Goal: Navigation & Orientation: Find specific page/section

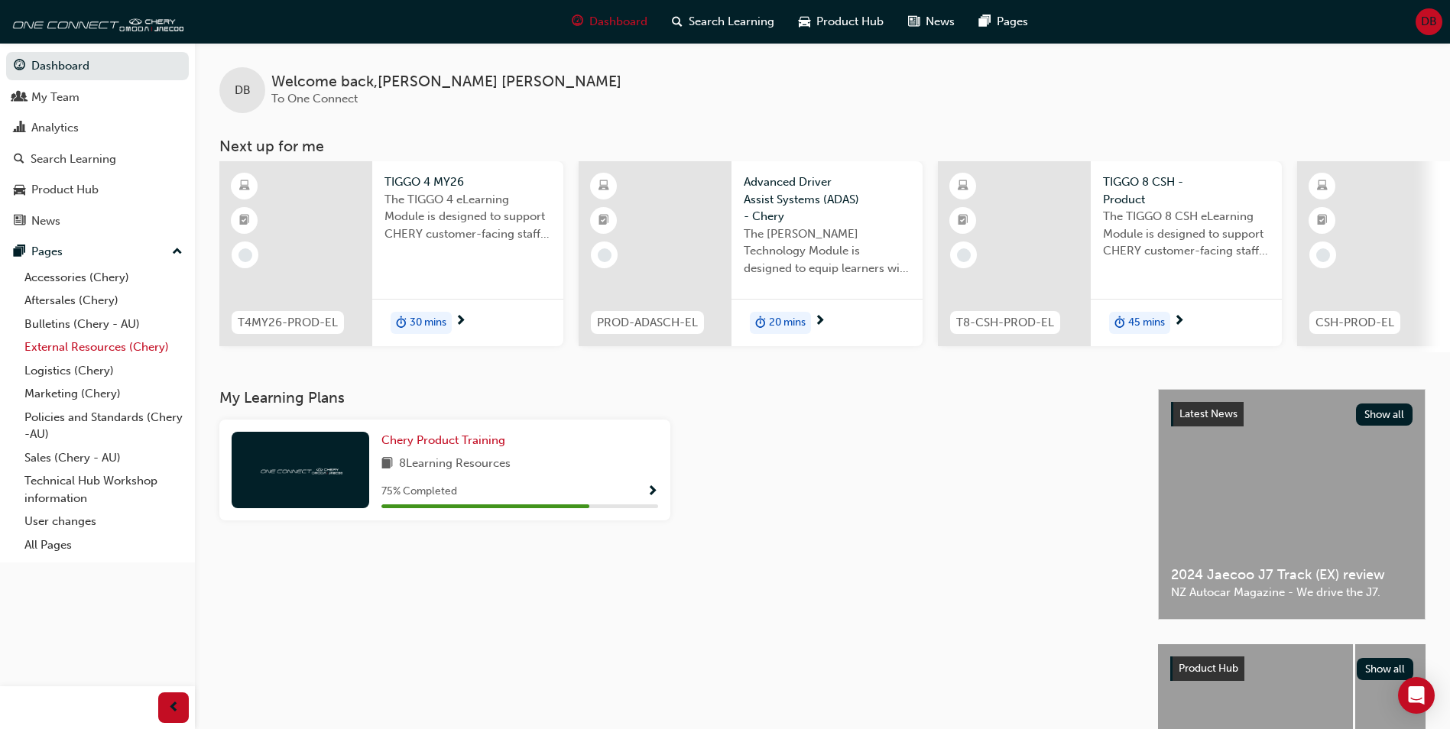
click at [76, 356] on link "External Resources (Chery)" at bounding box center [103, 348] width 170 height 24
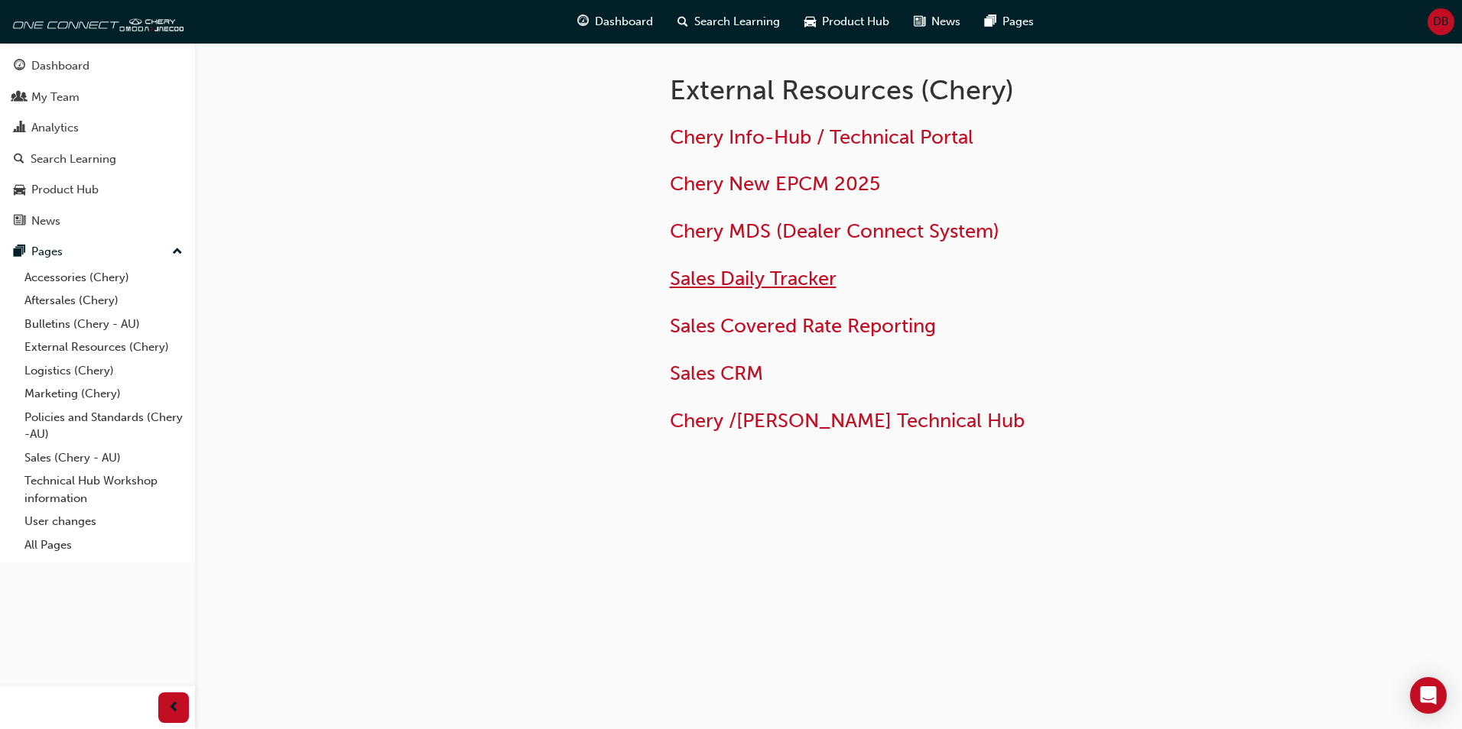
click at [819, 279] on span "Sales Daily Tracker" at bounding box center [753, 279] width 167 height 24
